Goal: Task Accomplishment & Management: Manage account settings

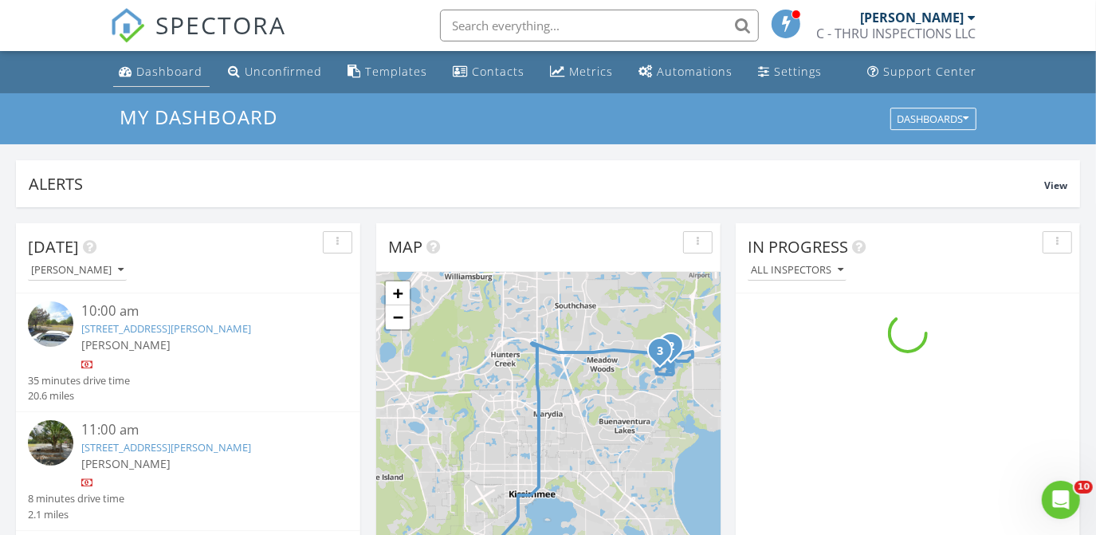
click at [184, 74] on div "Dashboard" at bounding box center [170, 71] width 66 height 15
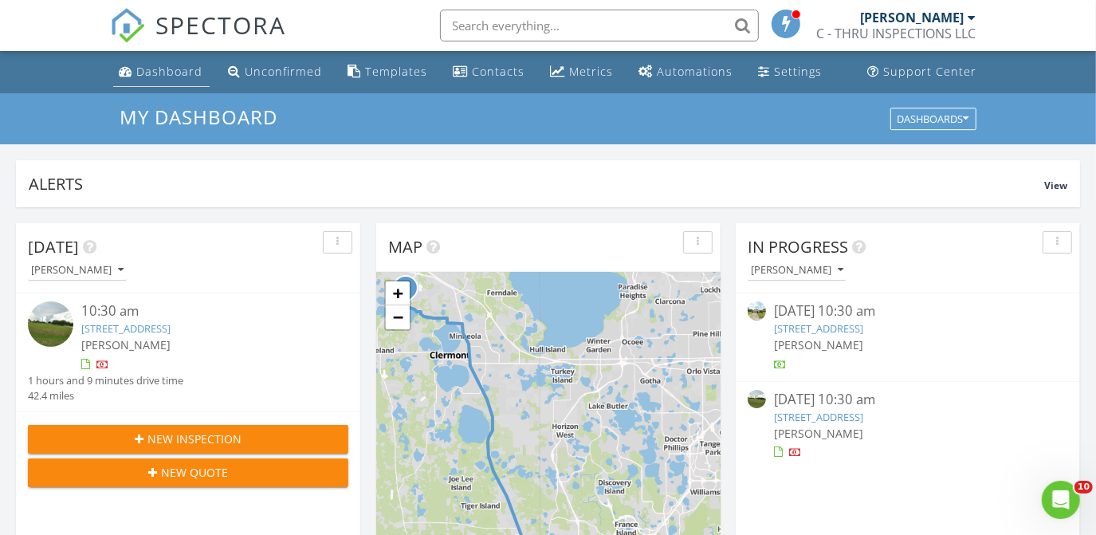
click at [185, 77] on div "Dashboard" at bounding box center [170, 71] width 66 height 15
click at [171, 328] on link "[STREET_ADDRESS]" at bounding box center [125, 328] width 89 height 14
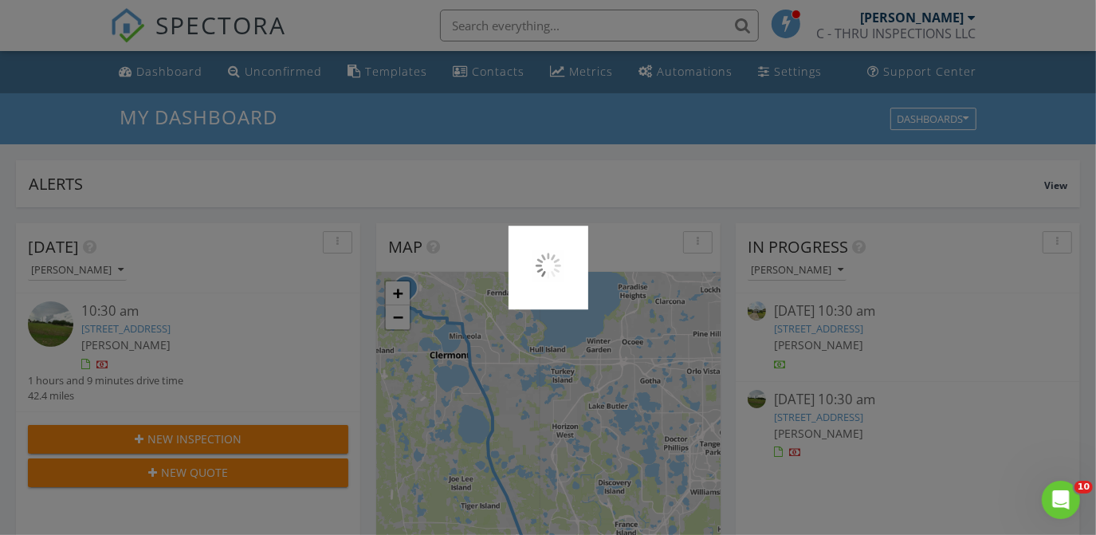
click at [217, 328] on div at bounding box center [548, 267] width 1096 height 535
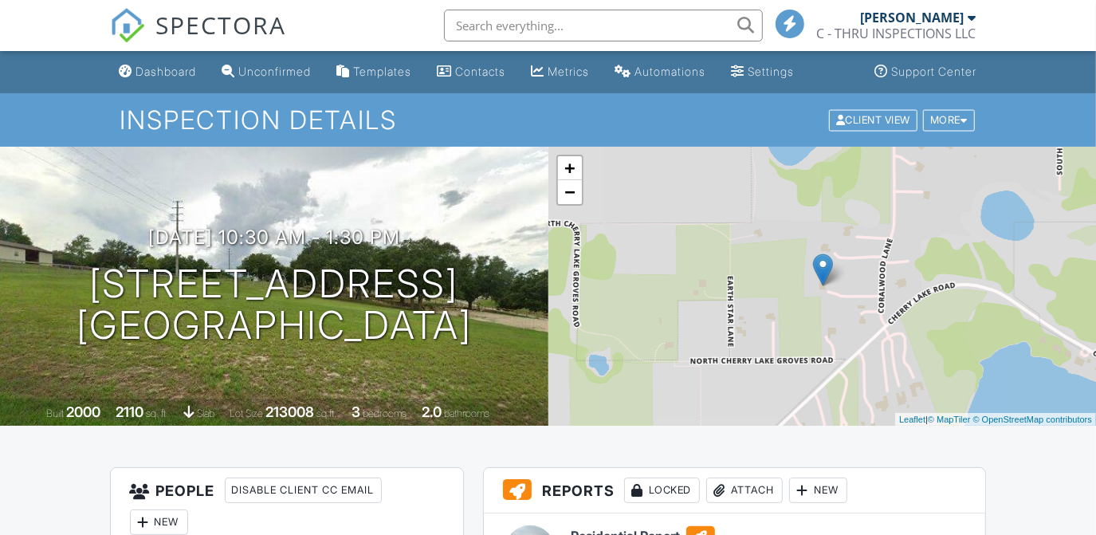
scroll to position [324, 0]
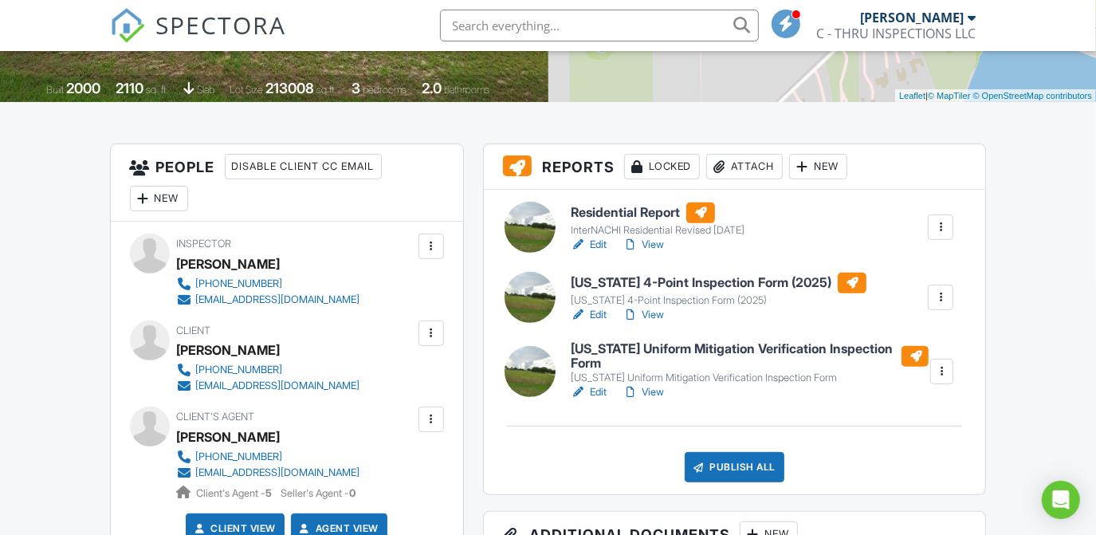
click at [637, 207] on h6 "Residential Report" at bounding box center [658, 212] width 174 height 21
